Goal: Navigation & Orientation: Find specific page/section

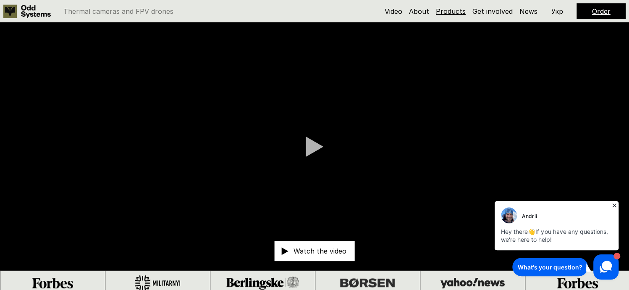
click at [457, 13] on link "Products" at bounding box center [451, 11] width 30 height 8
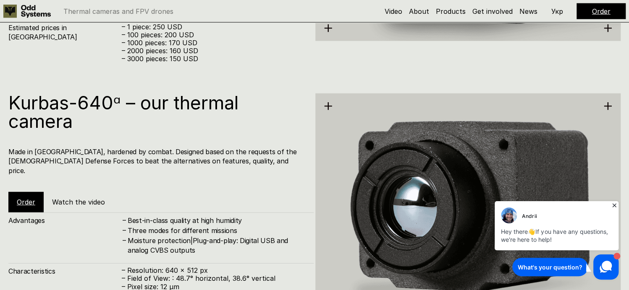
scroll to position [1132, 0]
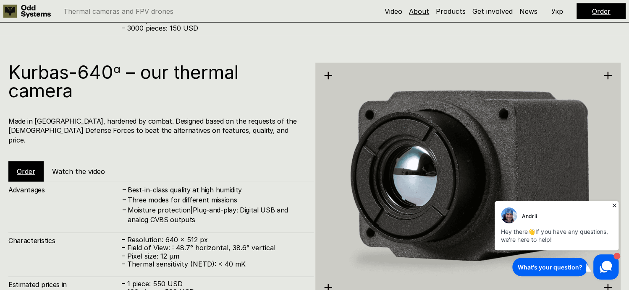
click at [426, 12] on link "About" at bounding box center [419, 11] width 20 height 8
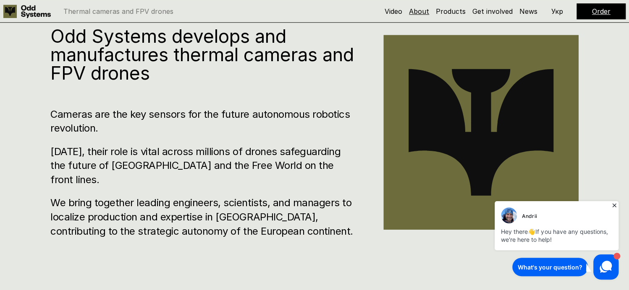
scroll to position [295, 0]
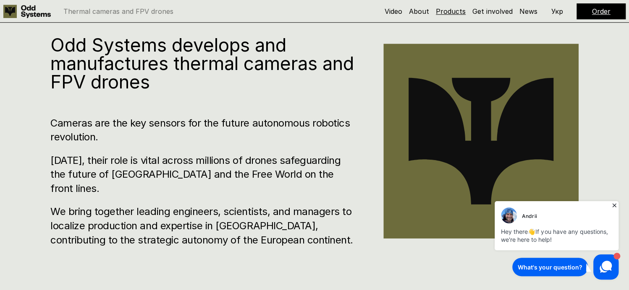
click at [453, 11] on link "Products" at bounding box center [451, 11] width 30 height 8
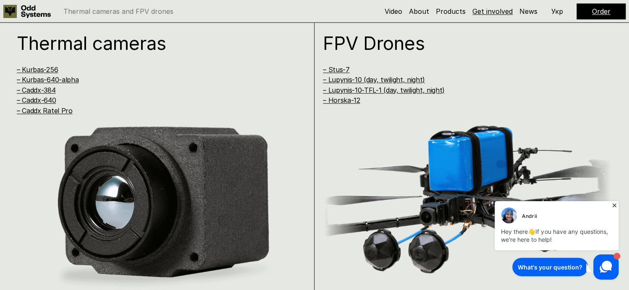
click at [489, 10] on link "Get involved" at bounding box center [492, 11] width 40 height 8
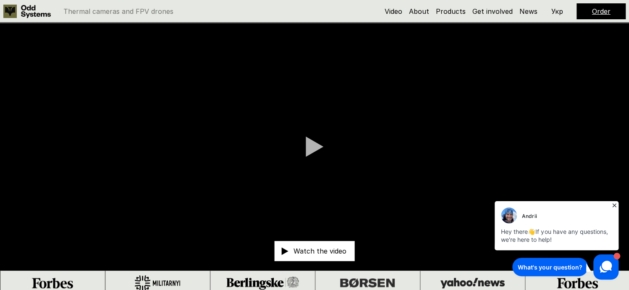
click at [288, 254] on icon at bounding box center [284, 251] width 9 height 9
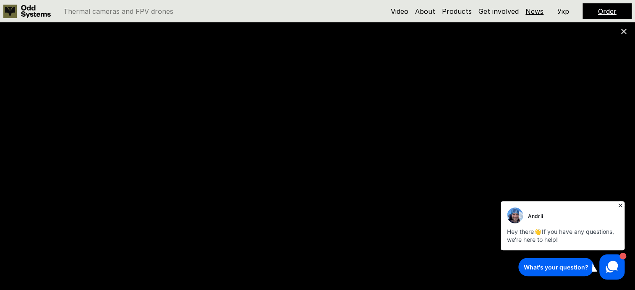
click at [539, 8] on link "News" at bounding box center [535, 11] width 18 height 8
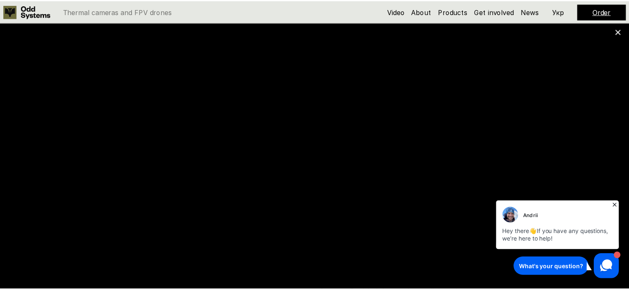
scroll to position [3912, 0]
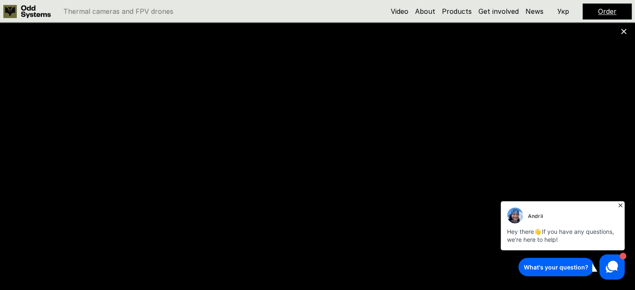
click at [564, 11] on p "Укр" at bounding box center [563, 11] width 12 height 7
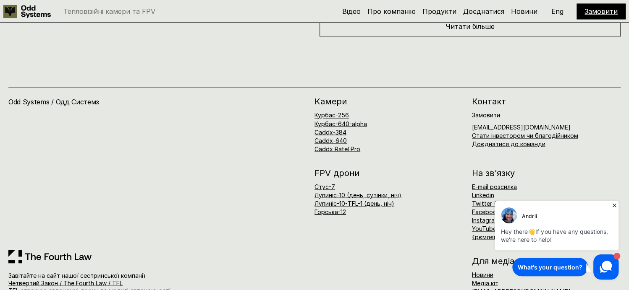
scroll to position [4227, 0]
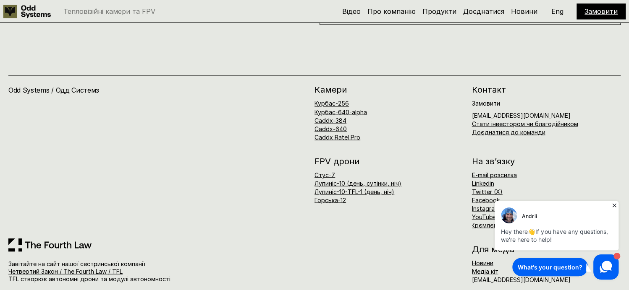
click at [323, 171] on link "Стус-7" at bounding box center [324, 174] width 21 height 7
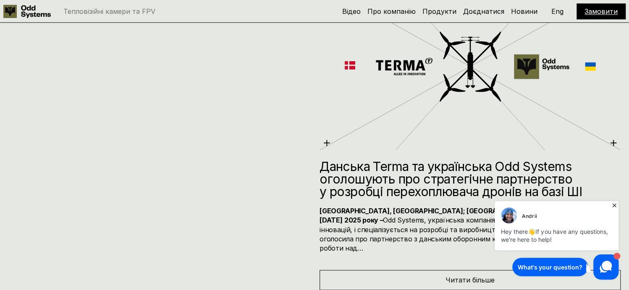
scroll to position [4227, 0]
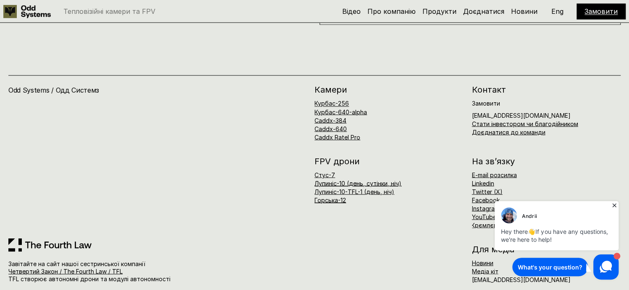
click at [329, 180] on link "Лупиніс-10 (день, сутінки, ніч)" at bounding box center [357, 183] width 87 height 7
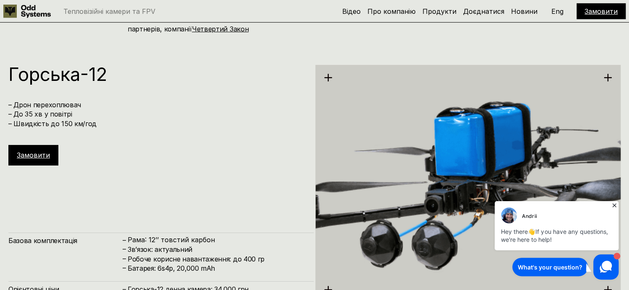
scroll to position [3165, 0]
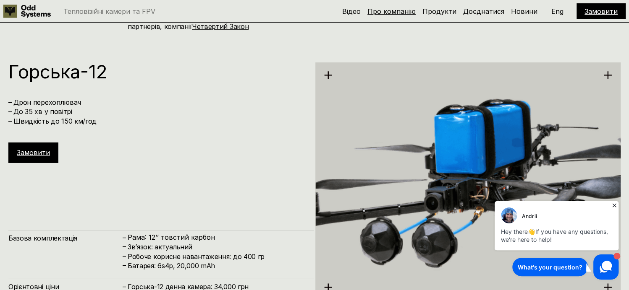
click at [400, 12] on link "Про компанію" at bounding box center [391, 11] width 48 height 8
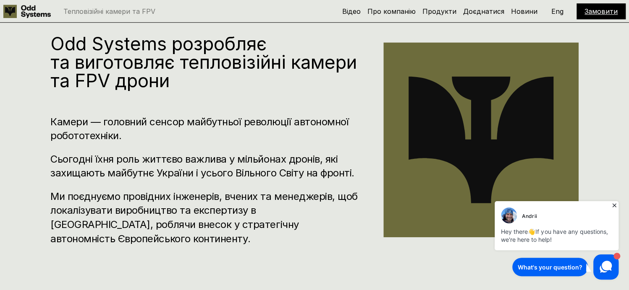
scroll to position [295, 0]
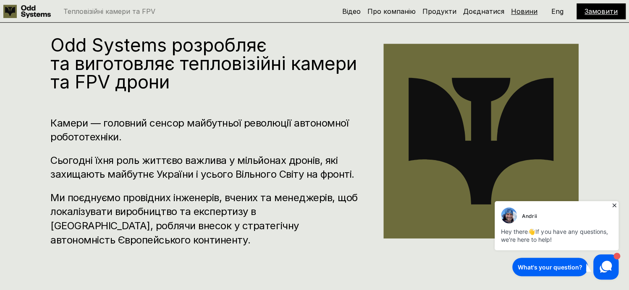
click at [530, 10] on link "Новини" at bounding box center [524, 11] width 26 height 8
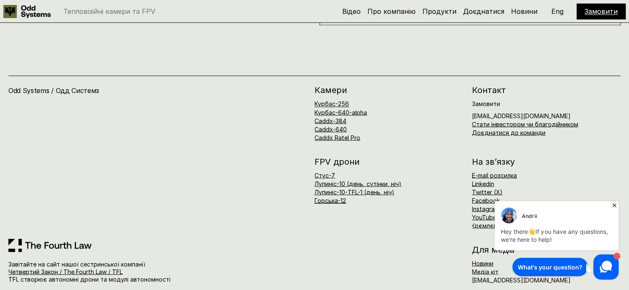
scroll to position [4227, 0]
click at [612, 207] on icon at bounding box center [614, 205] width 8 height 8
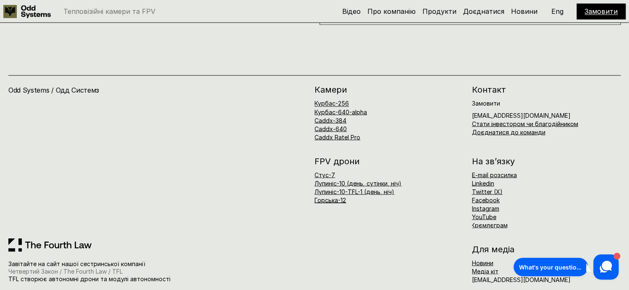
click at [68, 268] on link "Четвертий Закон / The Fourth Law / TFL" at bounding box center [65, 271] width 114 height 7
click at [338, 108] on link "Курбас-640-alpha" at bounding box center [340, 111] width 52 height 7
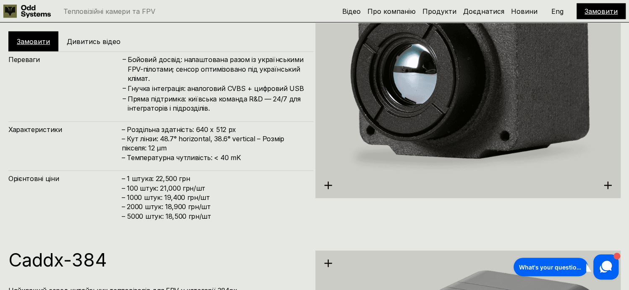
scroll to position [1251, 0]
